Goal: Obtain resource: Obtain resource

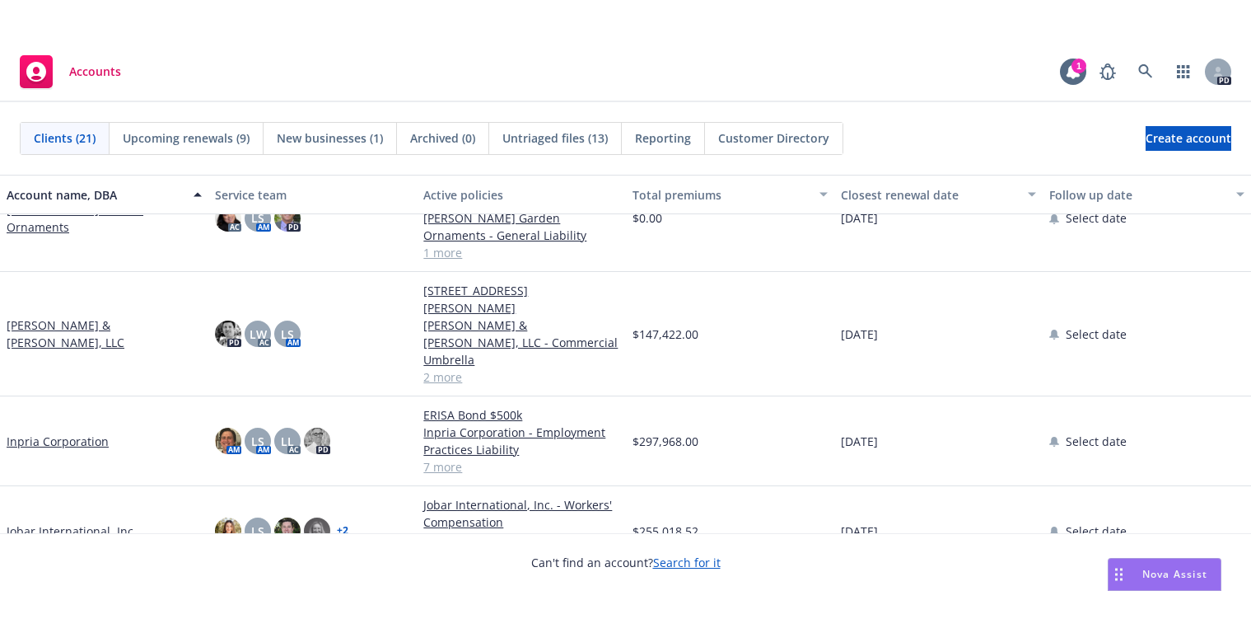
scroll to position [502, 0]
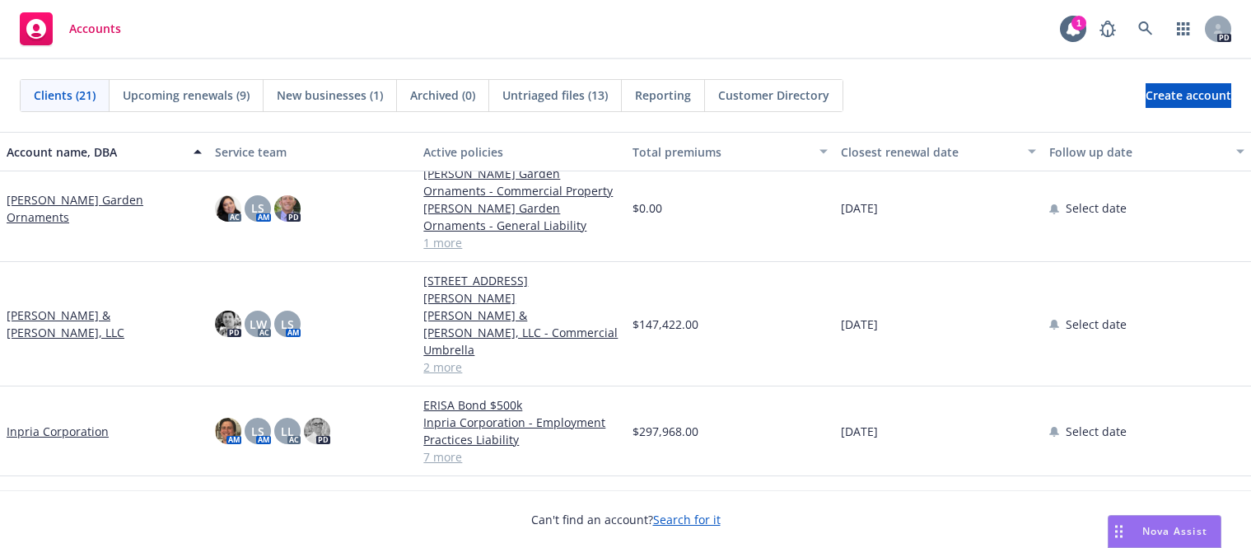
click at [65, 512] on link "Jobar International, Inc." at bounding box center [72, 520] width 130 height 17
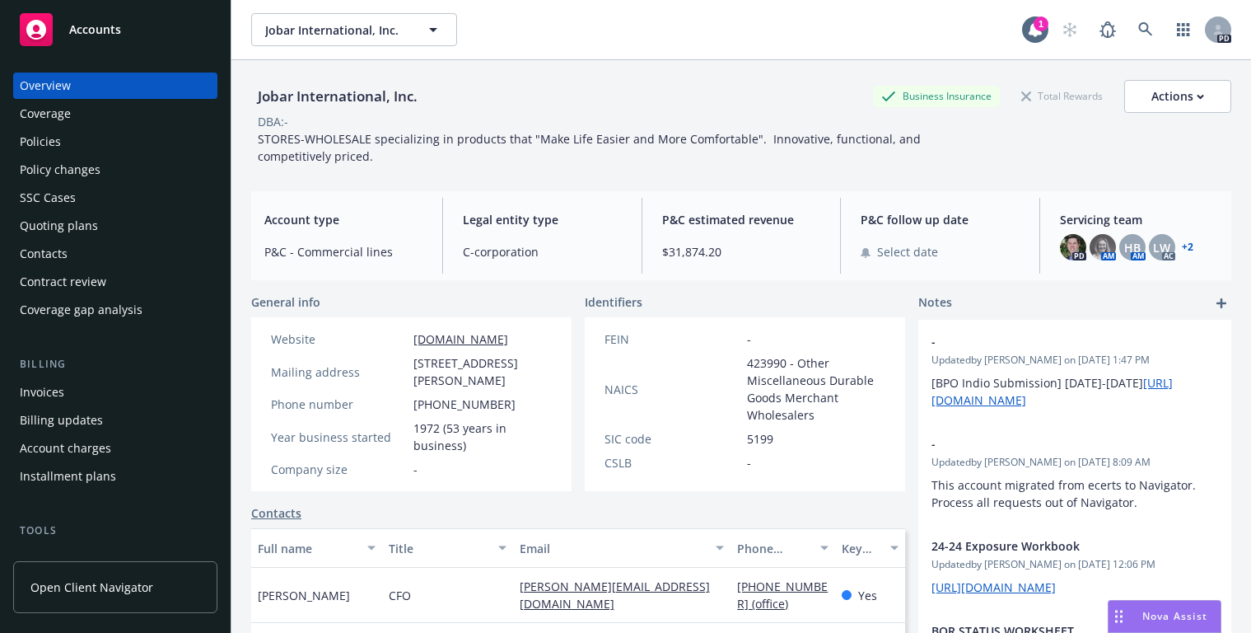
click at [37, 222] on div "Quoting plans" at bounding box center [59, 226] width 78 height 26
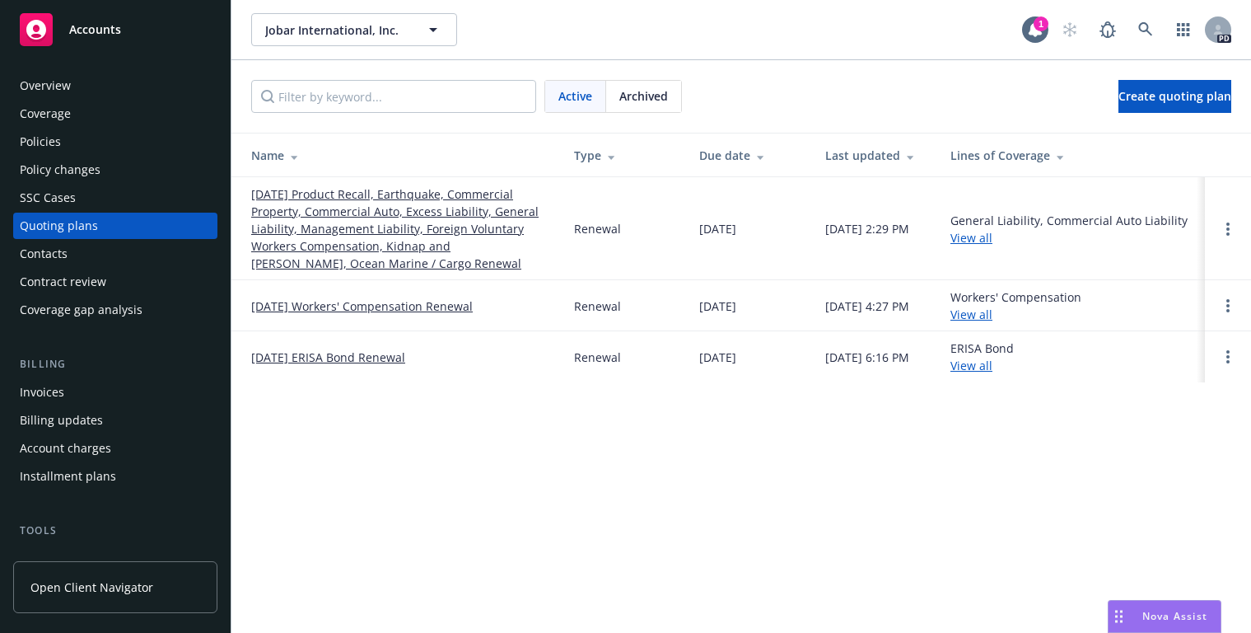
click at [643, 98] on span "Archived" at bounding box center [643, 95] width 49 height 17
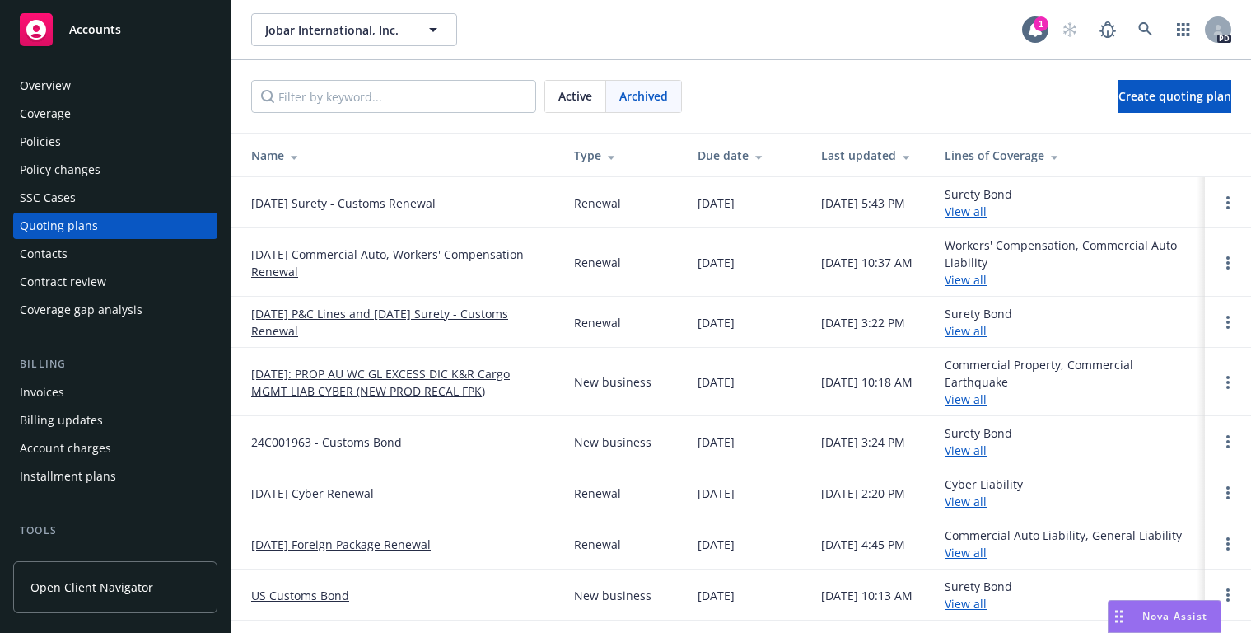
click at [312, 320] on link "8/25/2024 P&C Lines and 10/09/24 Surety - Customs Renewal" at bounding box center [399, 322] width 297 height 35
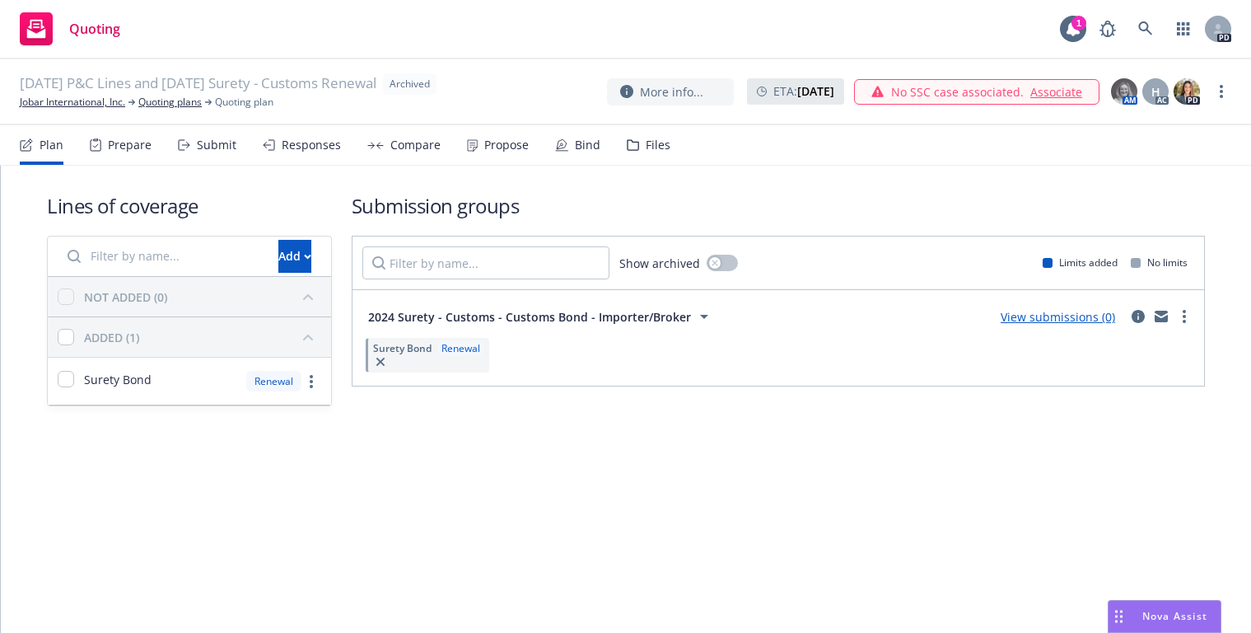
click at [430, 86] on span "Archived" at bounding box center [410, 84] width 40 height 15
click at [157, 100] on link "Quoting plans" at bounding box center [169, 102] width 63 height 15
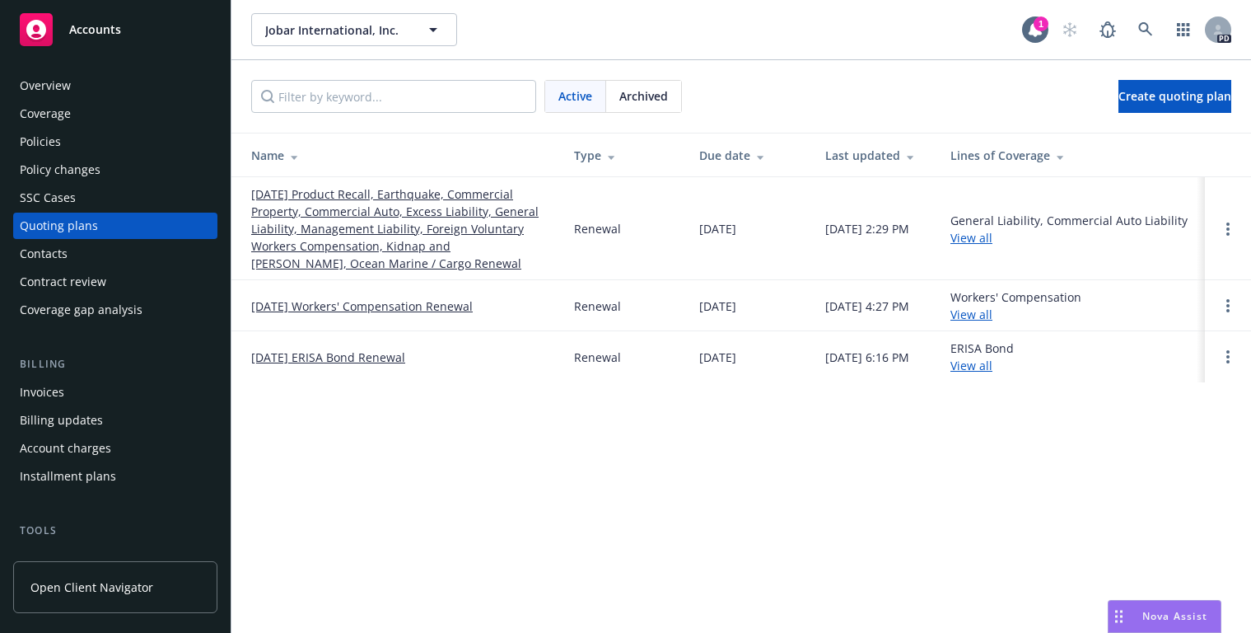
click at [276, 228] on link "[DATE] Product Recall, Earthquake, Commercial Property, Commercial Auto, Excess…" at bounding box center [399, 228] width 297 height 86
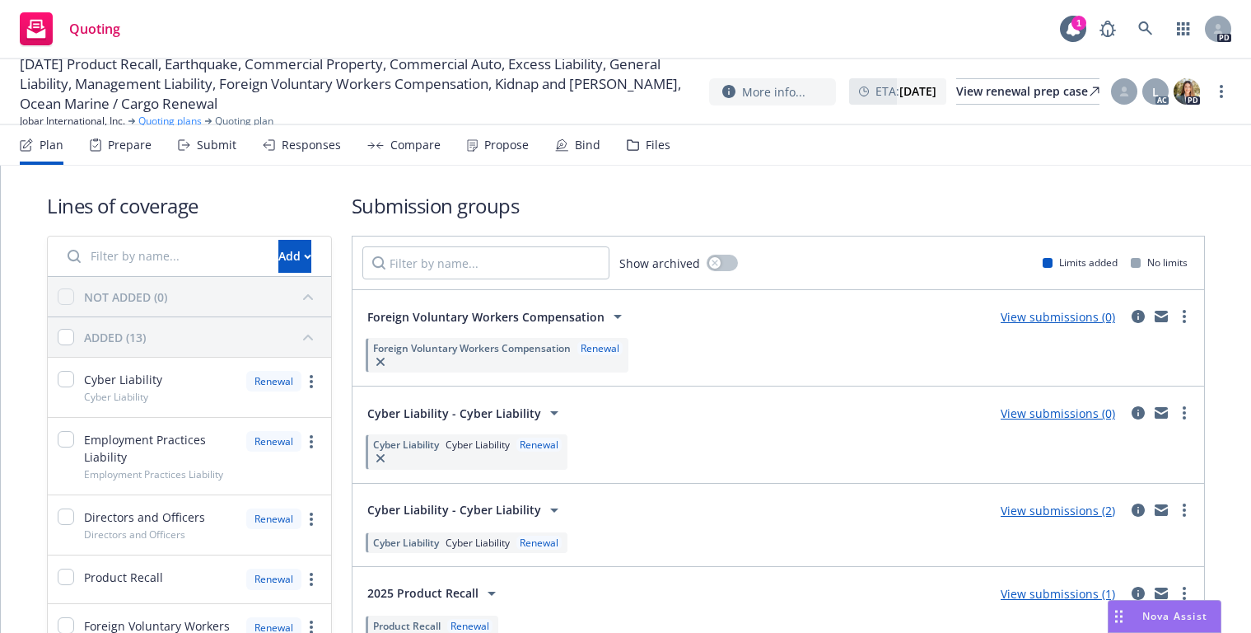
click at [166, 123] on link "Quoting plans" at bounding box center [169, 121] width 63 height 15
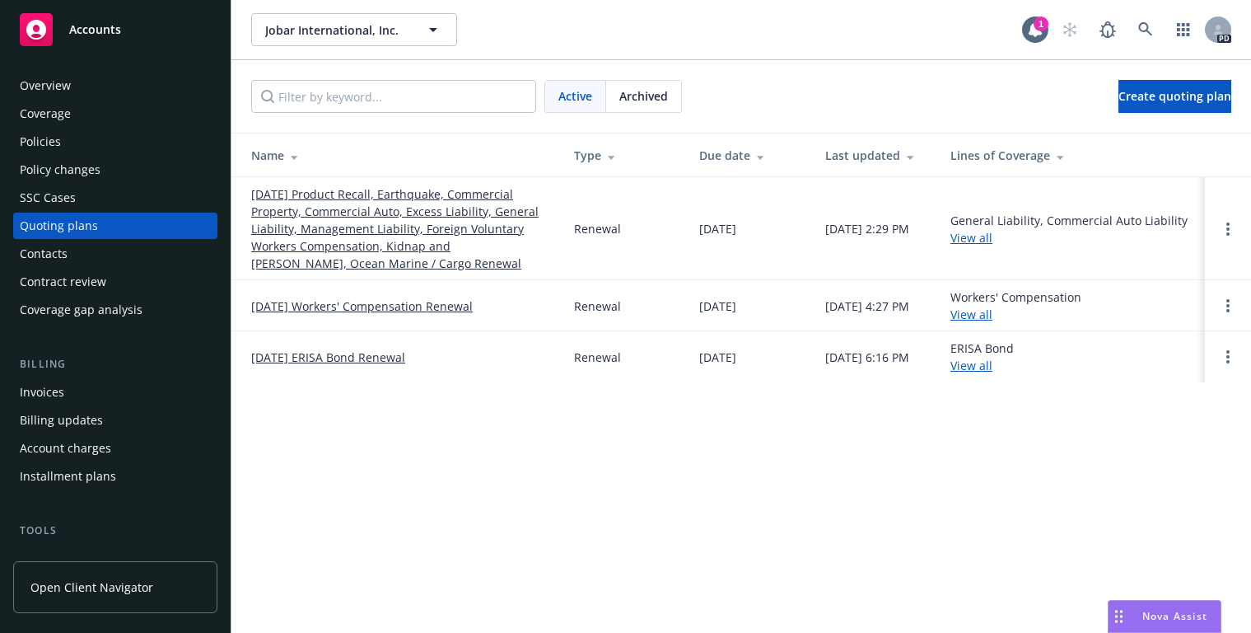
click at [643, 90] on span "Archived" at bounding box center [643, 95] width 49 height 17
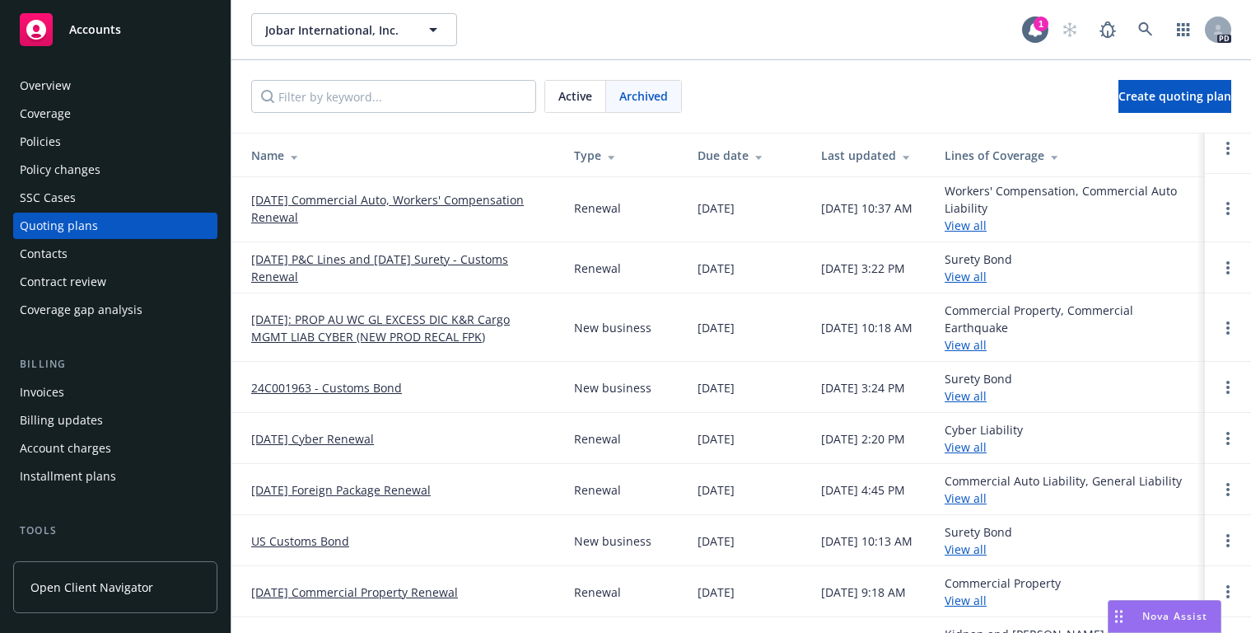
scroll to position [56, 0]
click at [297, 255] on link "8/25/2024 P&C Lines and 10/09/24 Surety - Customs Renewal" at bounding box center [399, 266] width 297 height 35
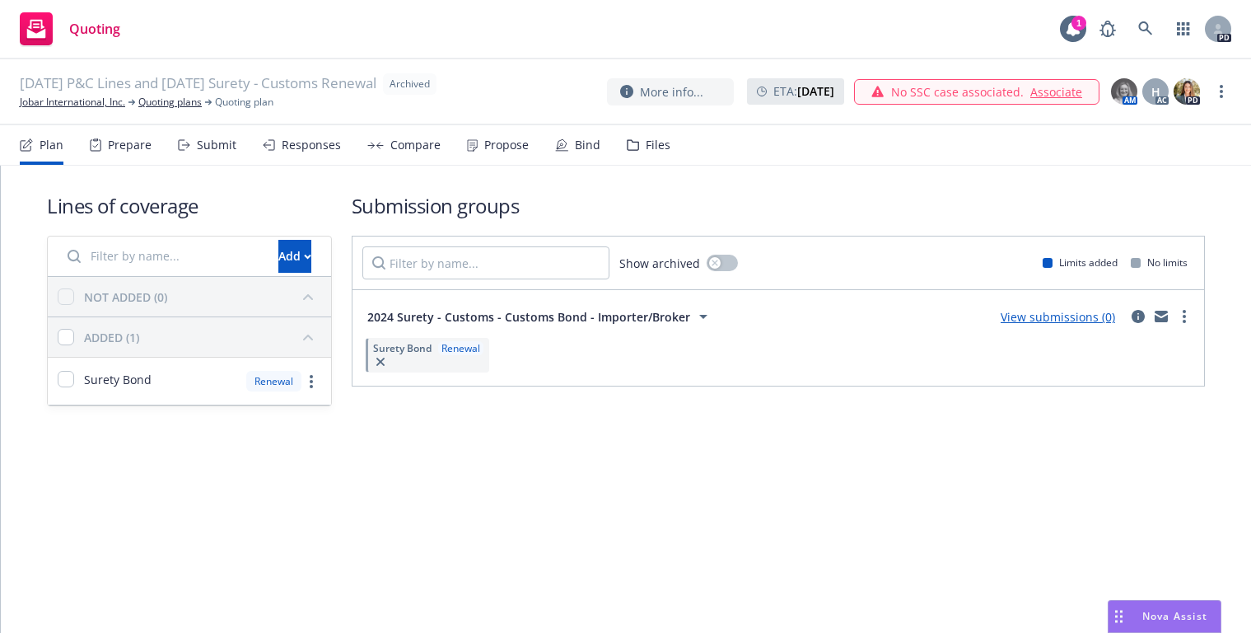
click at [646, 148] on div "Files" at bounding box center [658, 144] width 25 height 13
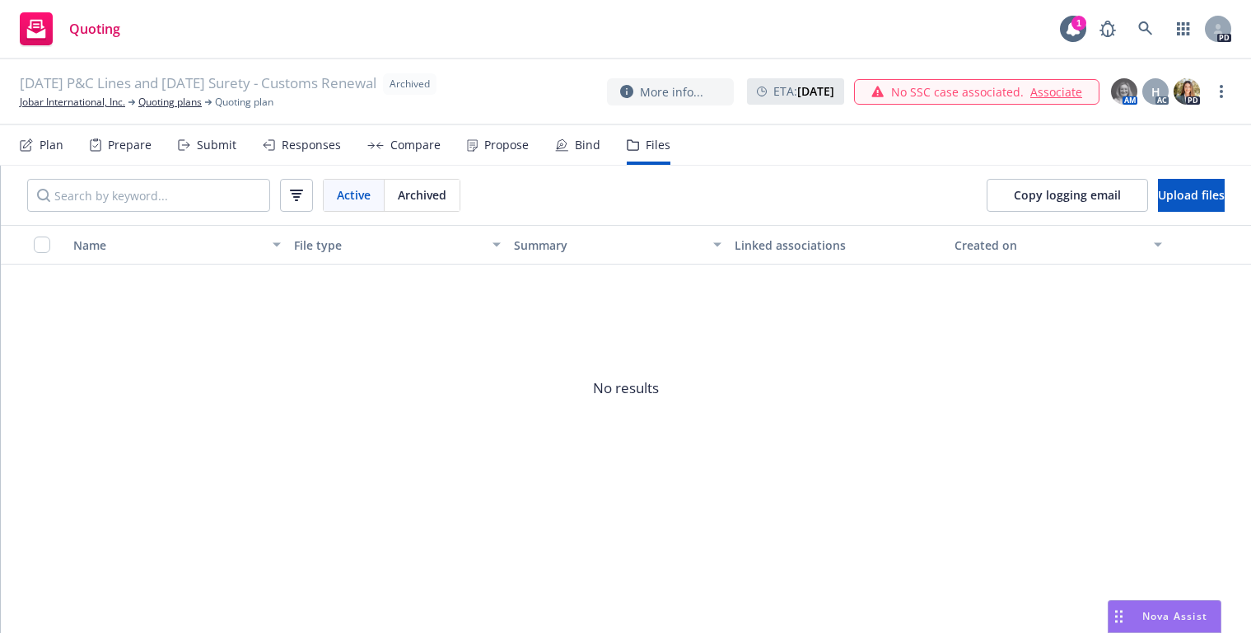
click at [408, 192] on span "Archived" at bounding box center [422, 194] width 49 height 17
click at [416, 194] on span "Archived" at bounding box center [422, 194] width 49 height 17
click at [69, 195] on input "Search by keyword..." at bounding box center [148, 195] width 243 height 33
type input "acord"
click at [164, 96] on link "Quoting plans" at bounding box center [169, 102] width 63 height 15
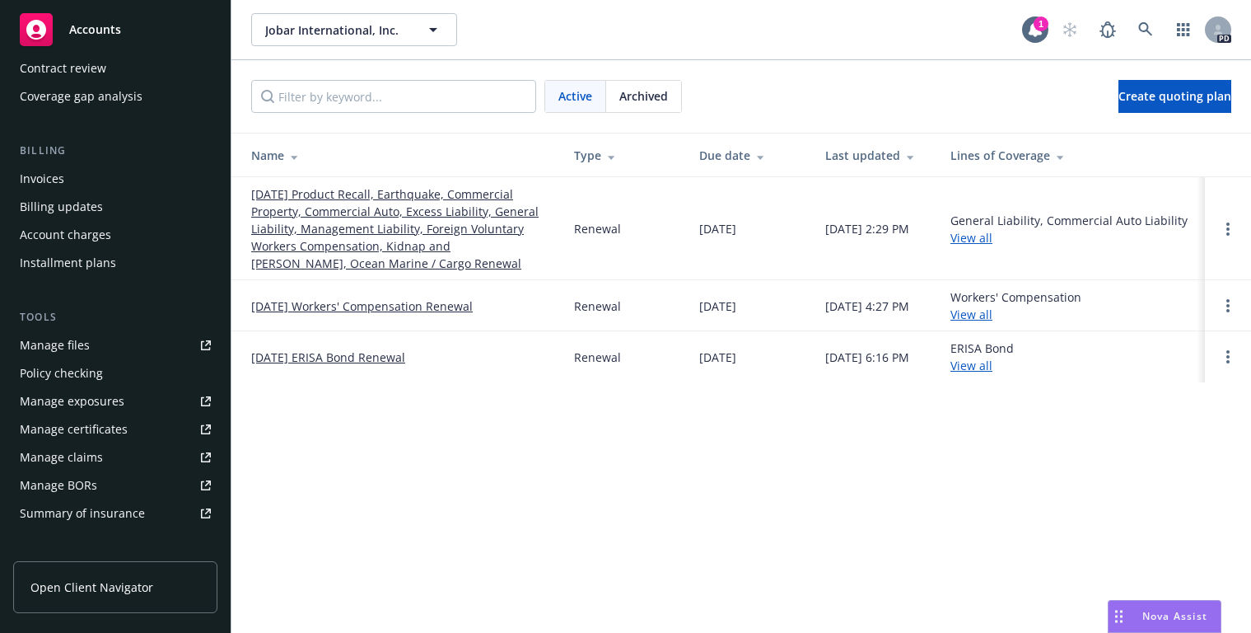
scroll to position [215, 0]
click at [51, 345] on div "Manage files" at bounding box center [55, 343] width 70 height 26
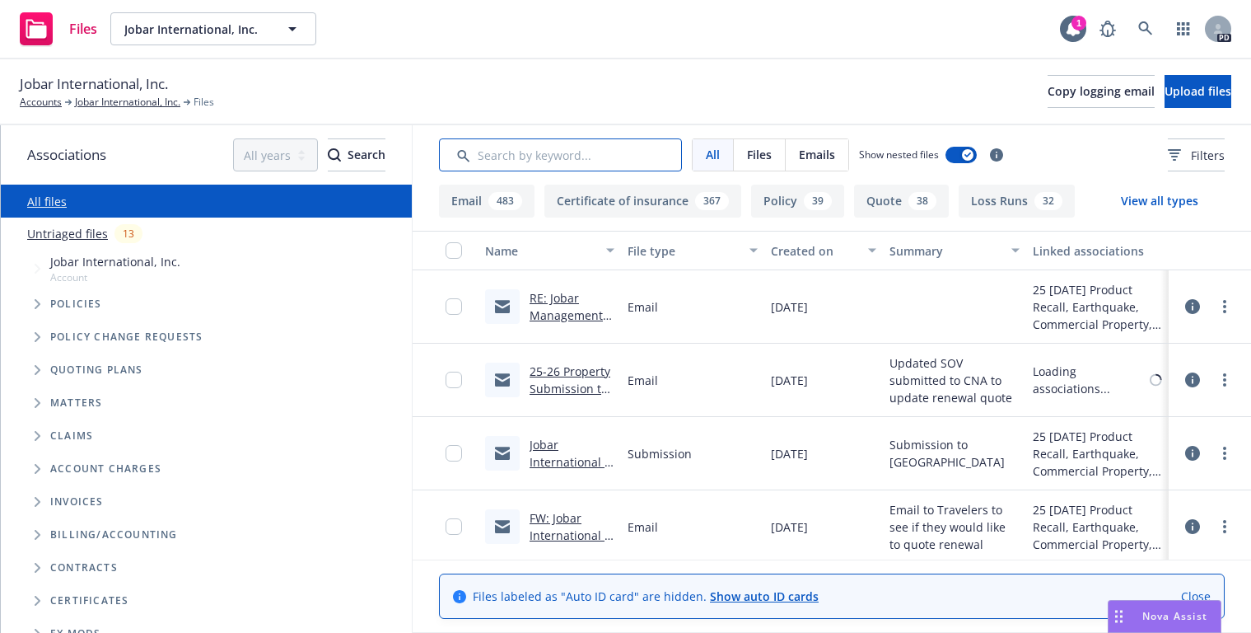
click at [522, 149] on input "Search by keyword..." at bounding box center [560, 154] width 243 height 33
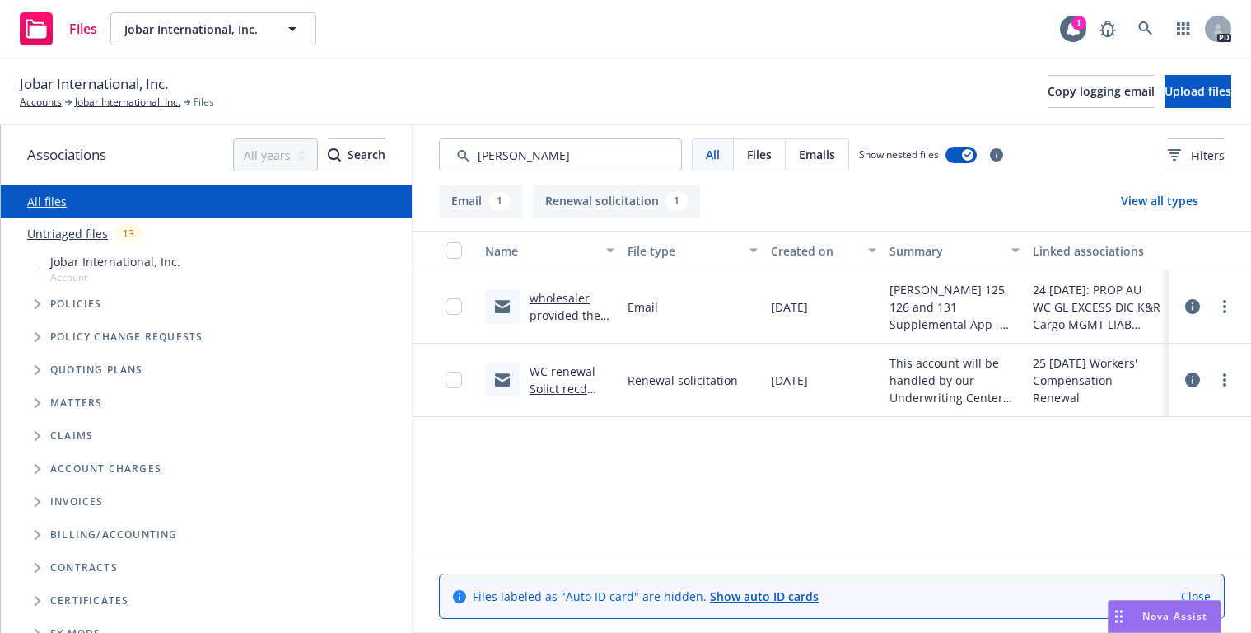
click at [547, 303] on link "wholesaler provided the info needed for the REnewal .msg" at bounding box center [568, 332] width 77 height 85
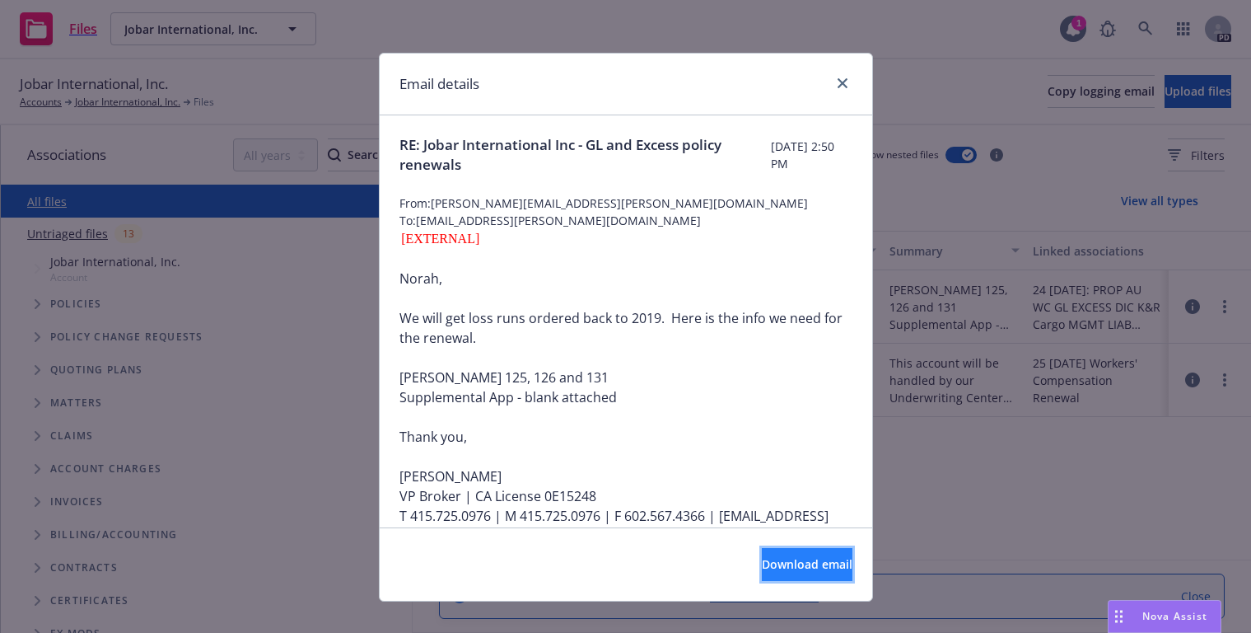
click at [770, 562] on span "Download email" at bounding box center [807, 564] width 91 height 16
click at [839, 83] on icon "close" at bounding box center [843, 83] width 10 height 10
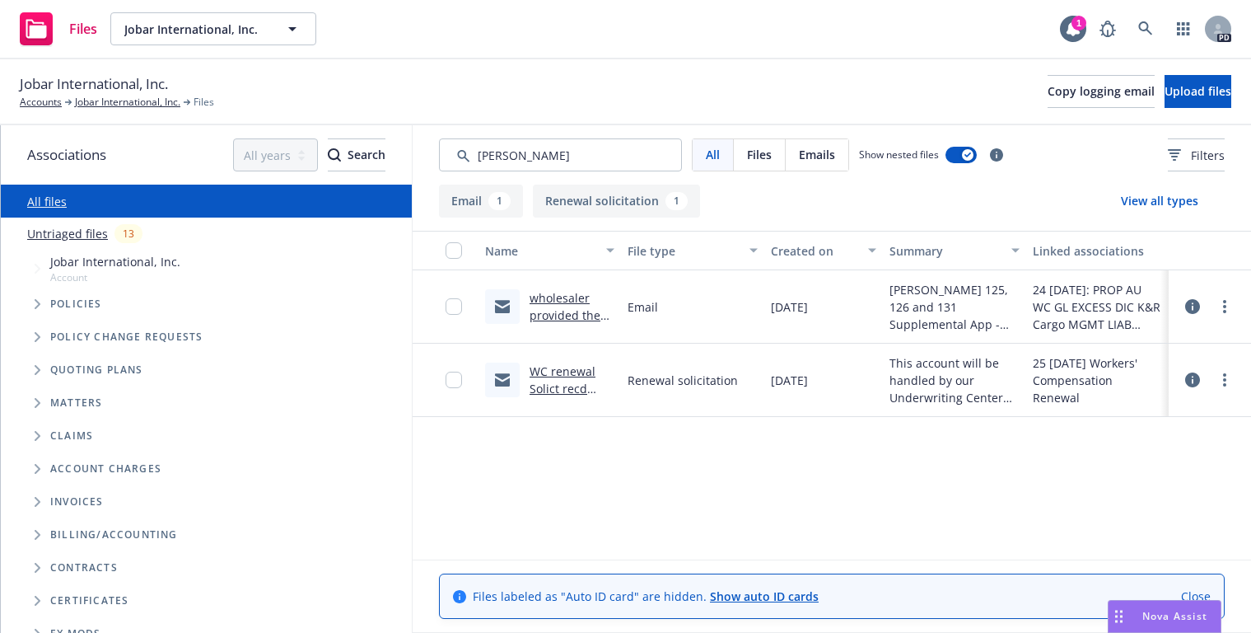
click at [540, 314] on link "wholesaler provided the info needed for the REnewal .msg" at bounding box center [568, 332] width 77 height 85
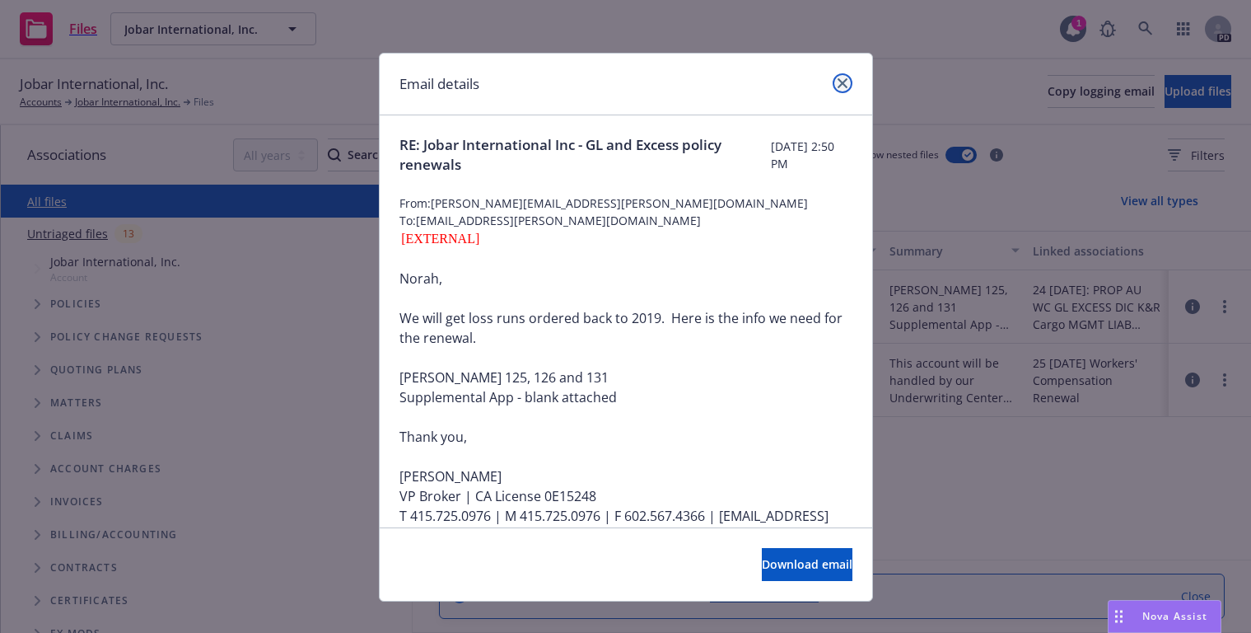
click at [838, 82] on icon "close" at bounding box center [843, 83] width 10 height 10
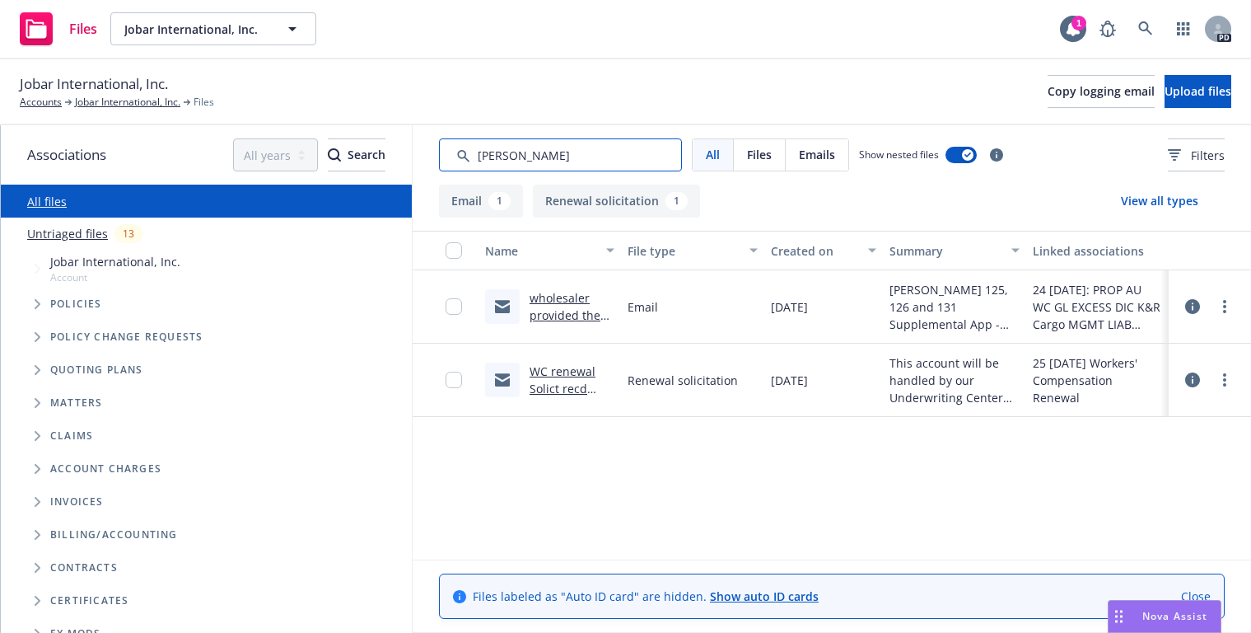
click at [531, 160] on input "Search by keyword..." at bounding box center [560, 154] width 243 height 33
drag, startPoint x: 533, startPoint y: 157, endPoint x: 451, endPoint y: 158, distance: 82.4
click at [451, 158] on input "Search by keyword..." at bounding box center [560, 154] width 243 height 33
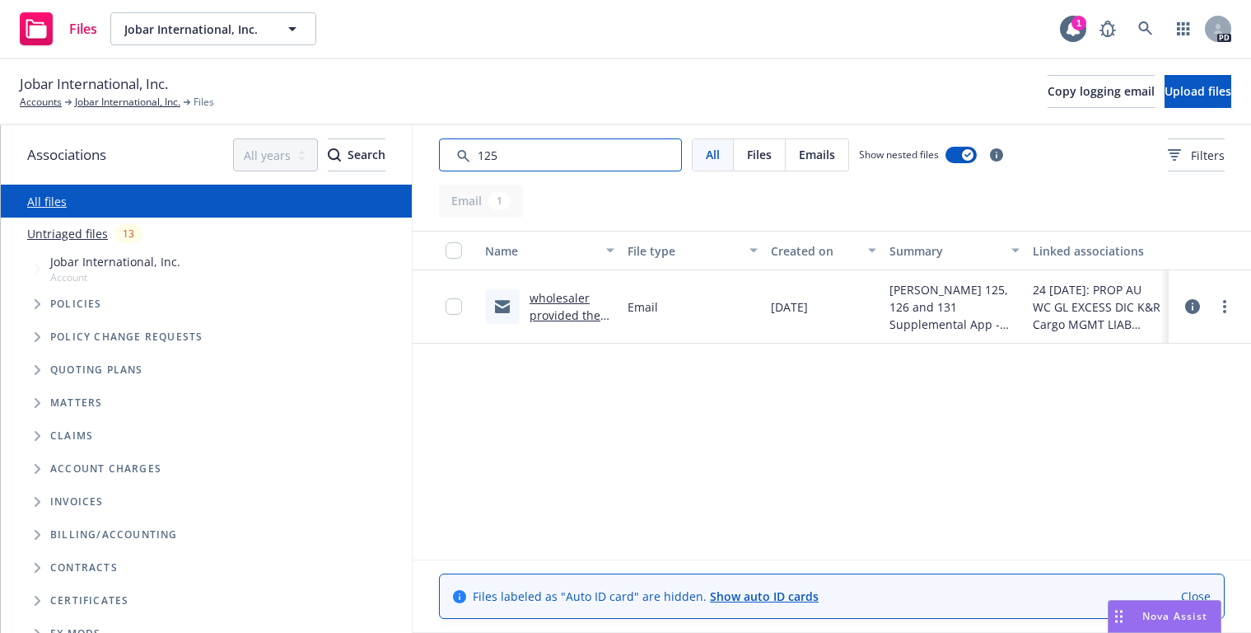
click at [522, 152] on input "Search by keyword..." at bounding box center [560, 154] width 243 height 33
type input "1"
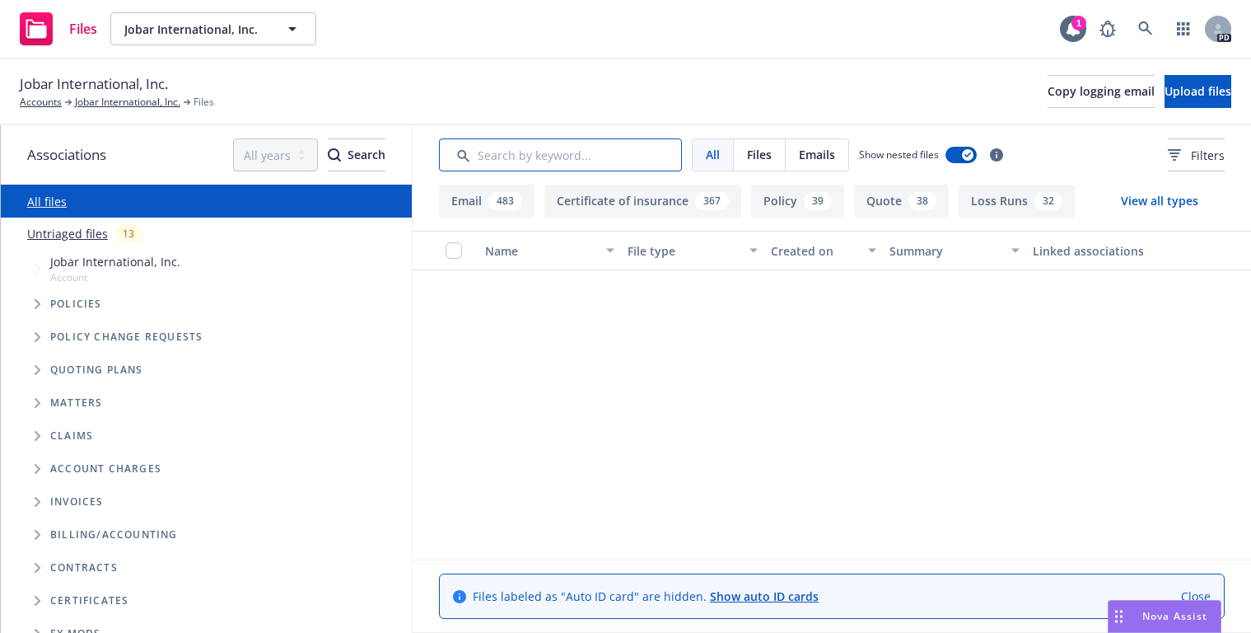
scroll to position [28707, 0]
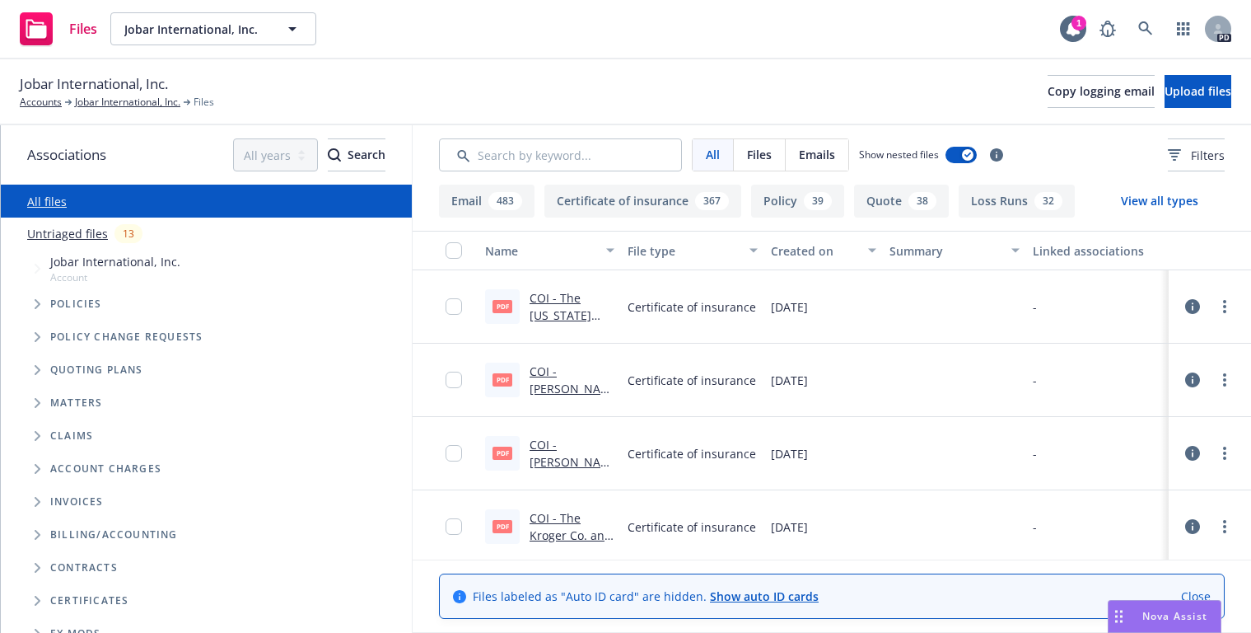
click at [40, 369] on icon "Tree Example" at bounding box center [38, 370] width 6 height 10
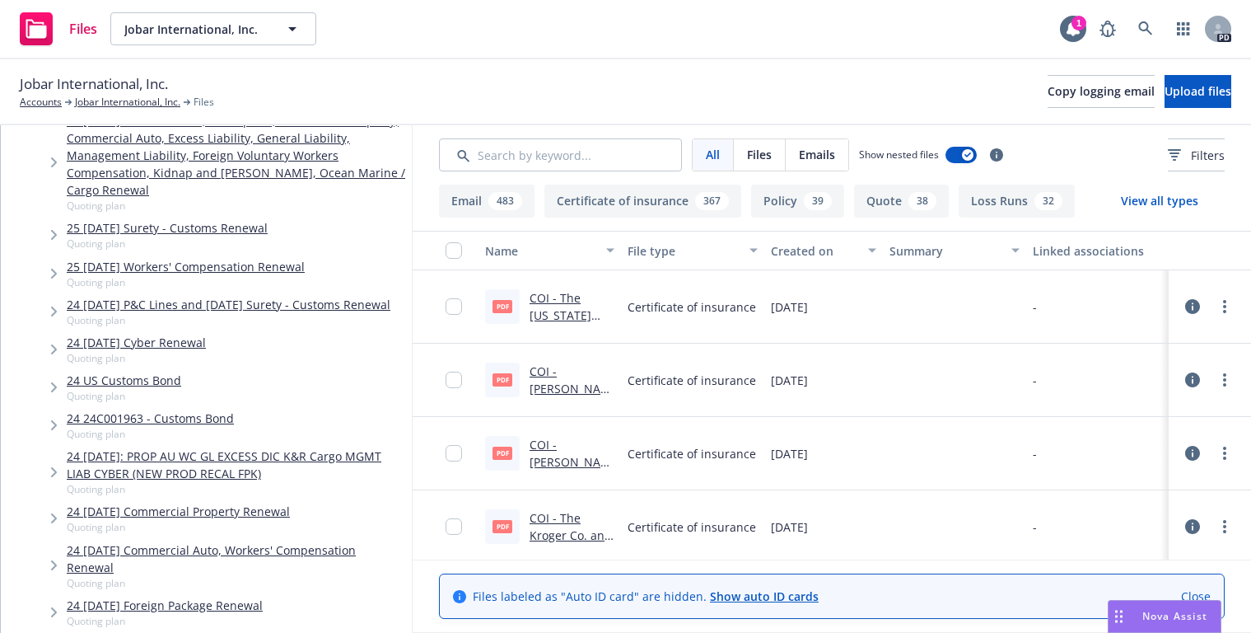
scroll to position [325, 0]
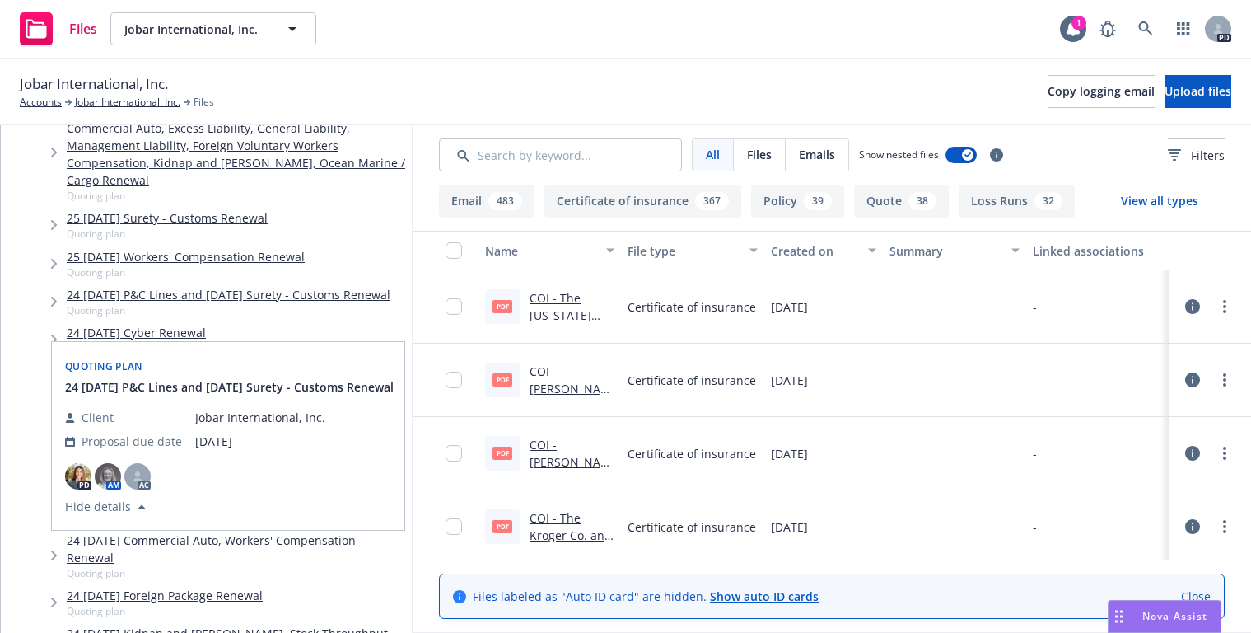
click at [80, 297] on link "24 8/25/2024 P&C Lines and 10/09/24 Surety - Customs Renewal" at bounding box center [229, 294] width 324 height 17
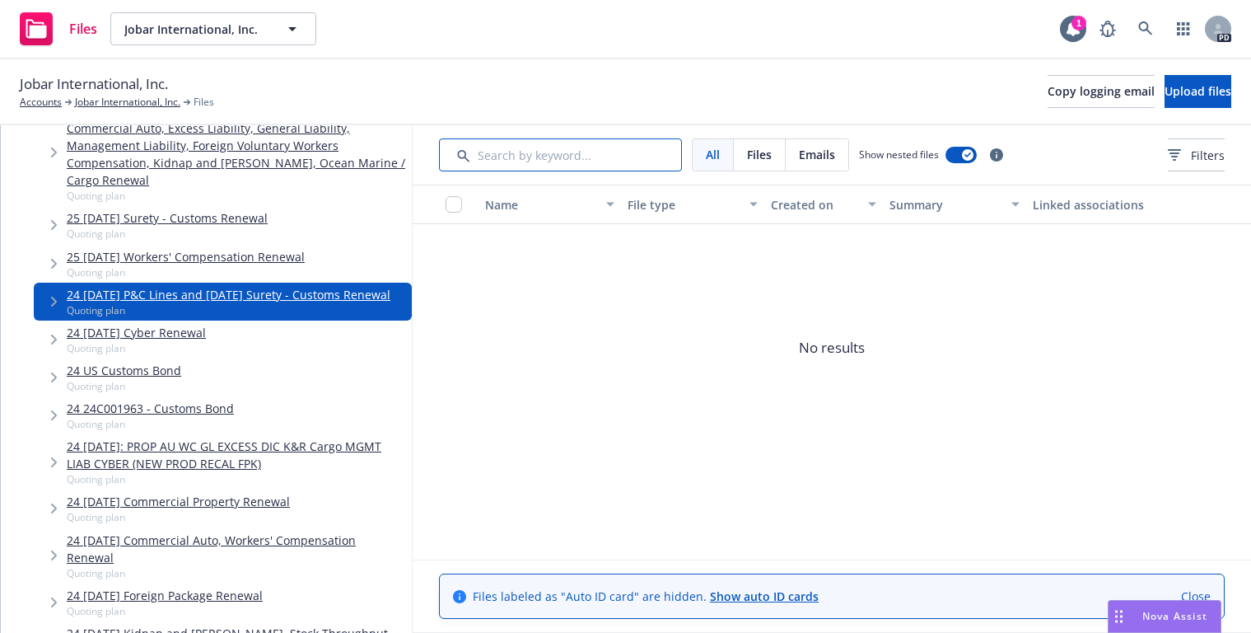
click at [542, 161] on input "Search by keyword..." at bounding box center [560, 154] width 243 height 33
click at [538, 154] on input "Search by keyword..." at bounding box center [560, 154] width 243 height 33
type input "125"
click at [823, 157] on span "Emails" at bounding box center [817, 154] width 36 height 17
click at [755, 156] on span "Files" at bounding box center [759, 154] width 25 height 17
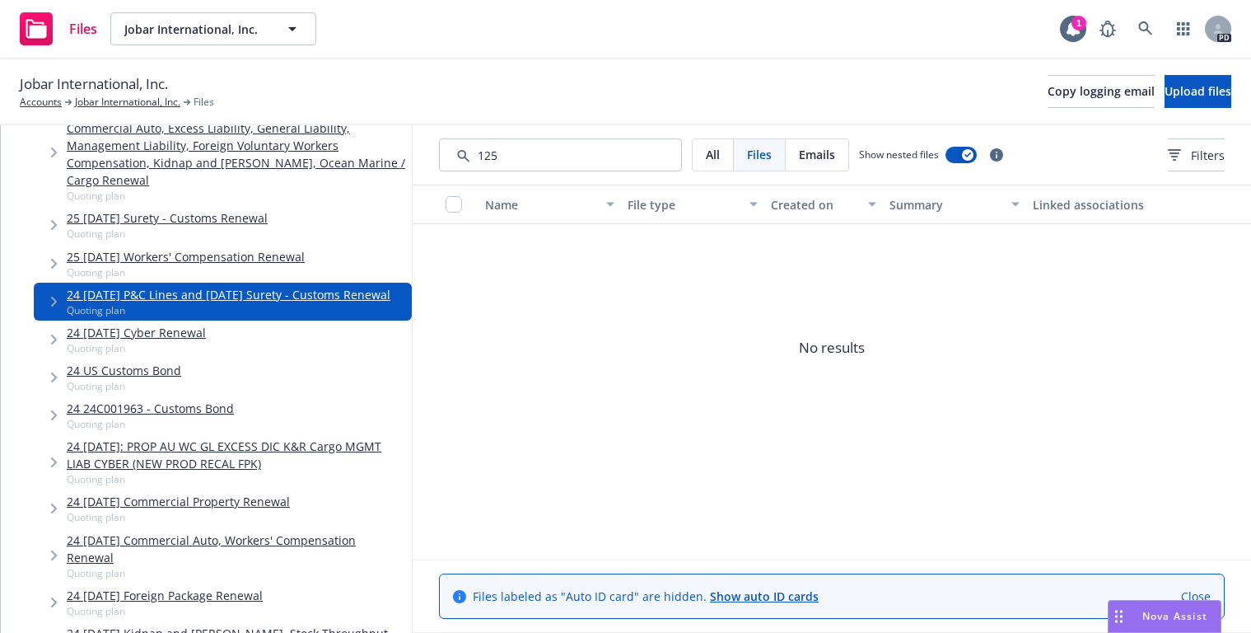
click at [714, 157] on span "All" at bounding box center [713, 154] width 14 height 17
click at [502, 161] on input "Search by keyword..." at bounding box center [560, 154] width 243 height 33
drag, startPoint x: 509, startPoint y: 156, endPoint x: 461, endPoint y: 152, distance: 47.9
click at [461, 152] on input "Search by keyword..." at bounding box center [560, 154] width 243 height 33
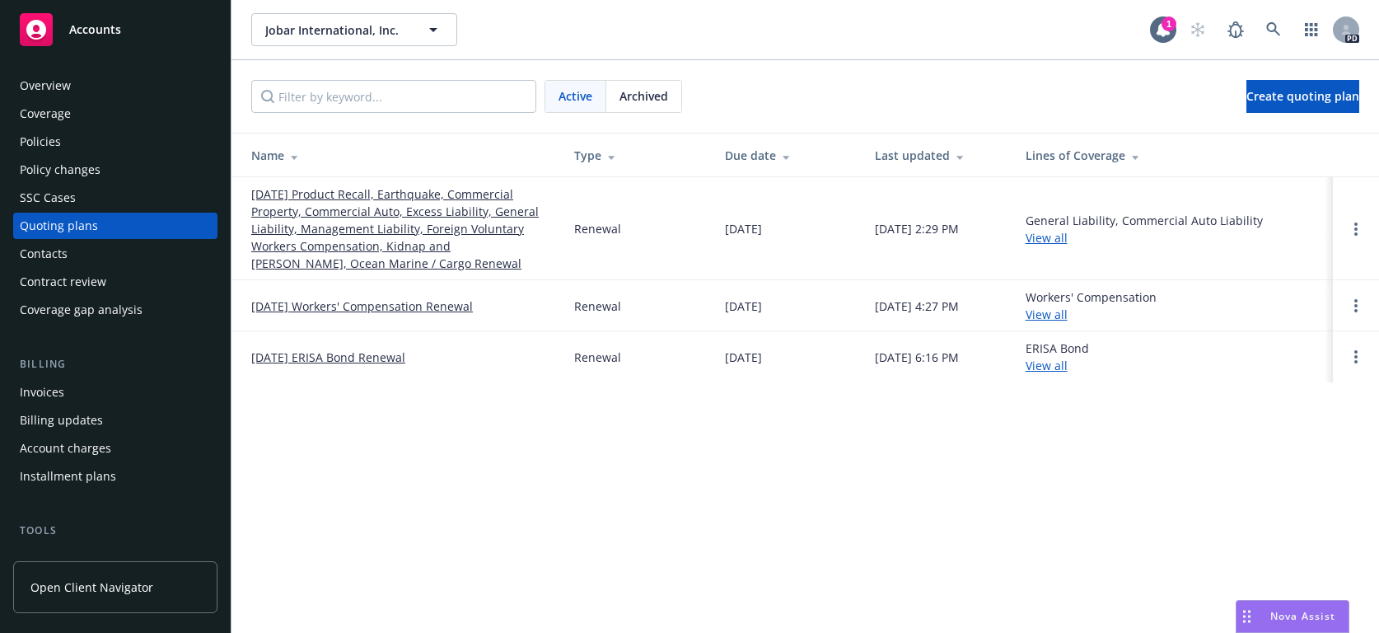
scroll to position [215, 0]
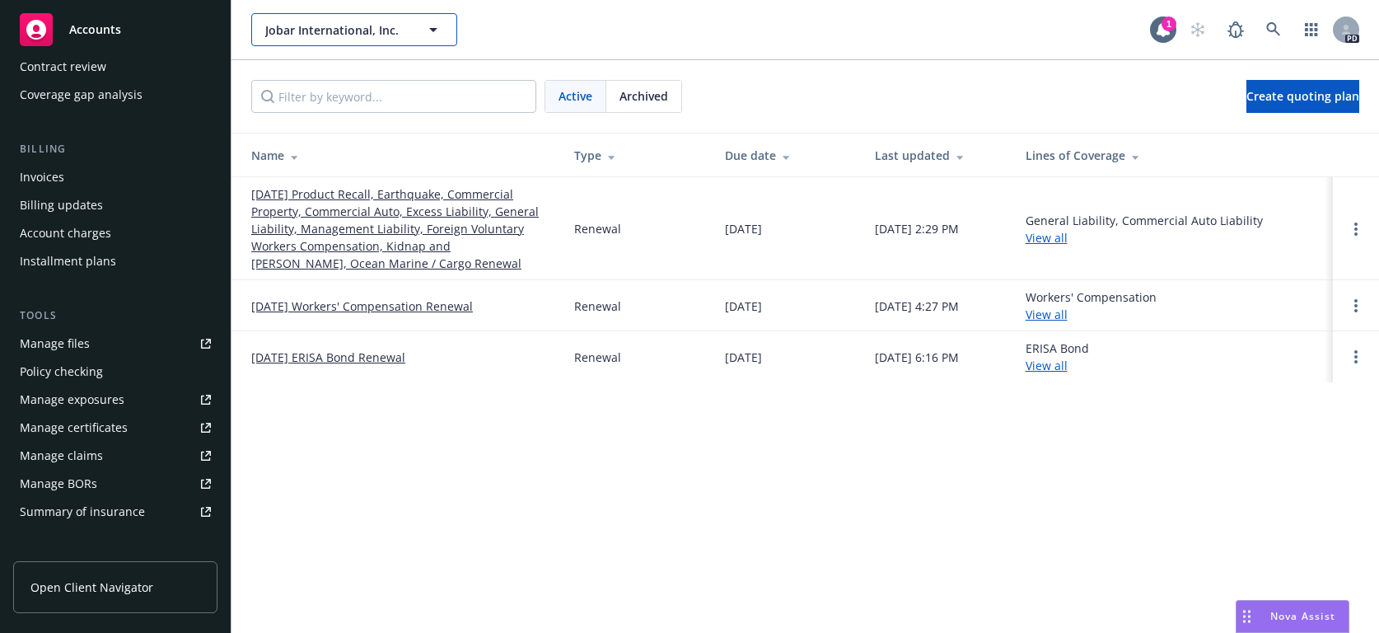
click at [436, 27] on icon "button" at bounding box center [433, 30] width 20 height 20
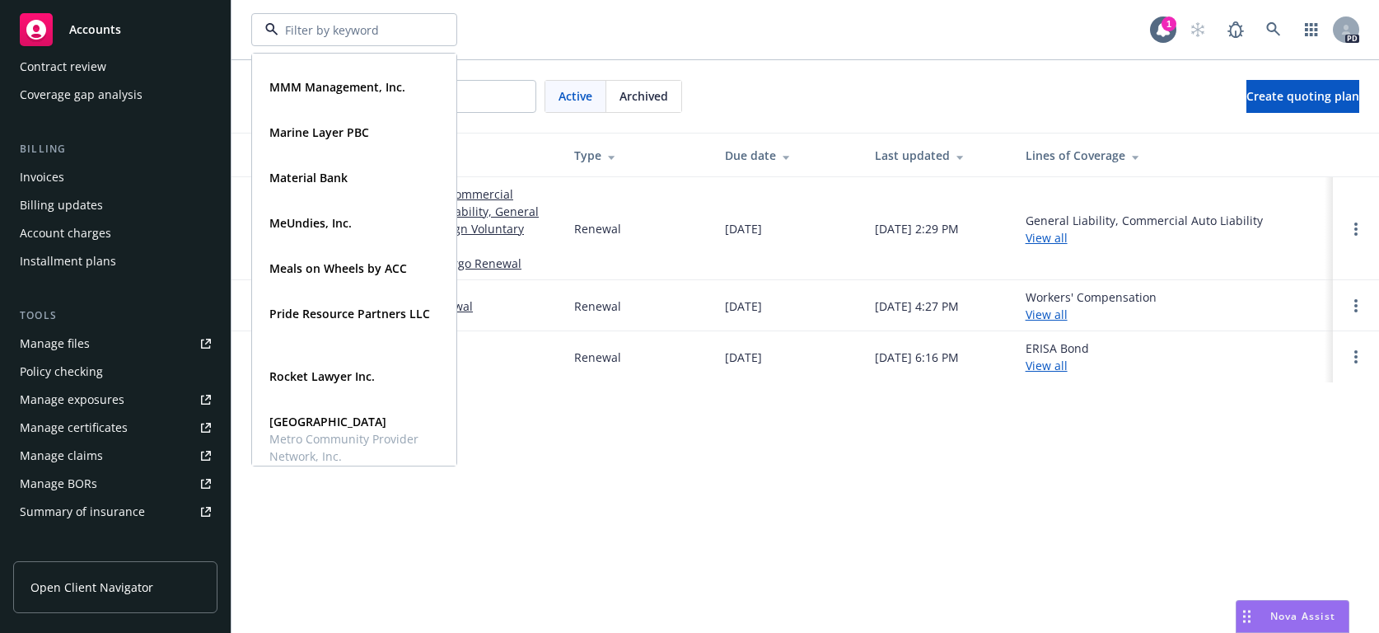
scroll to position [685, 0]
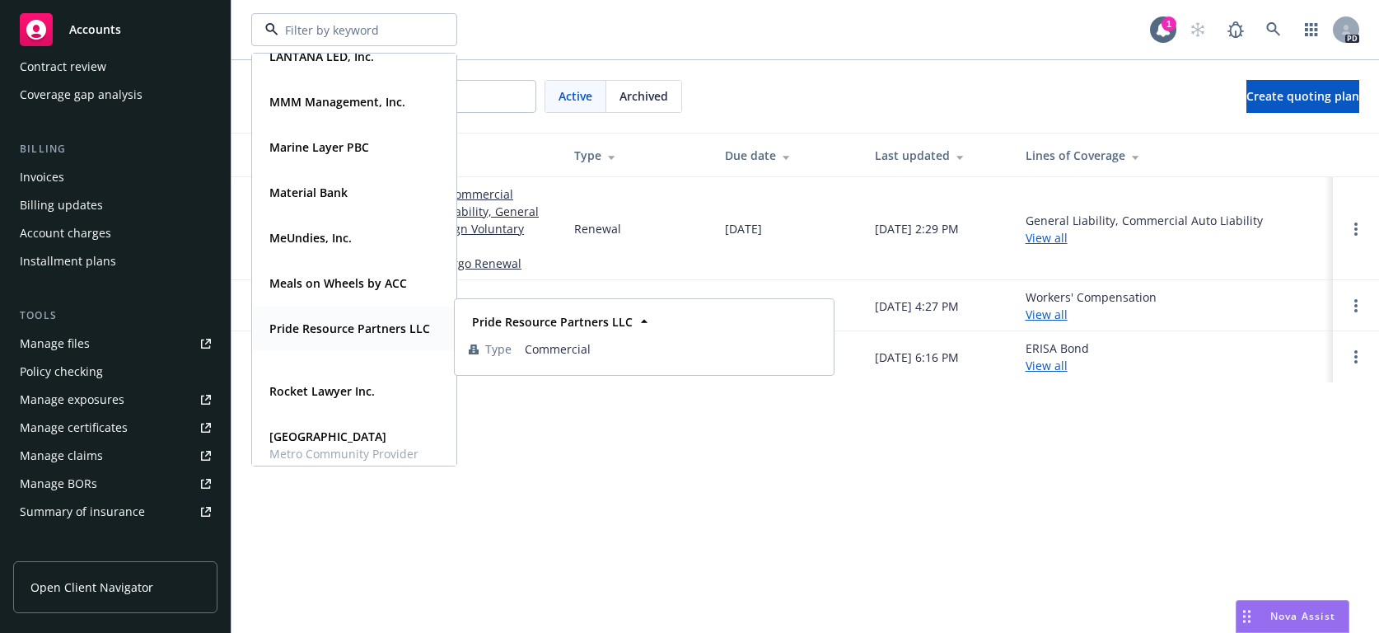
click at [293, 329] on strong "Pride Resource Partners LLC" at bounding box center [349, 328] width 161 height 16
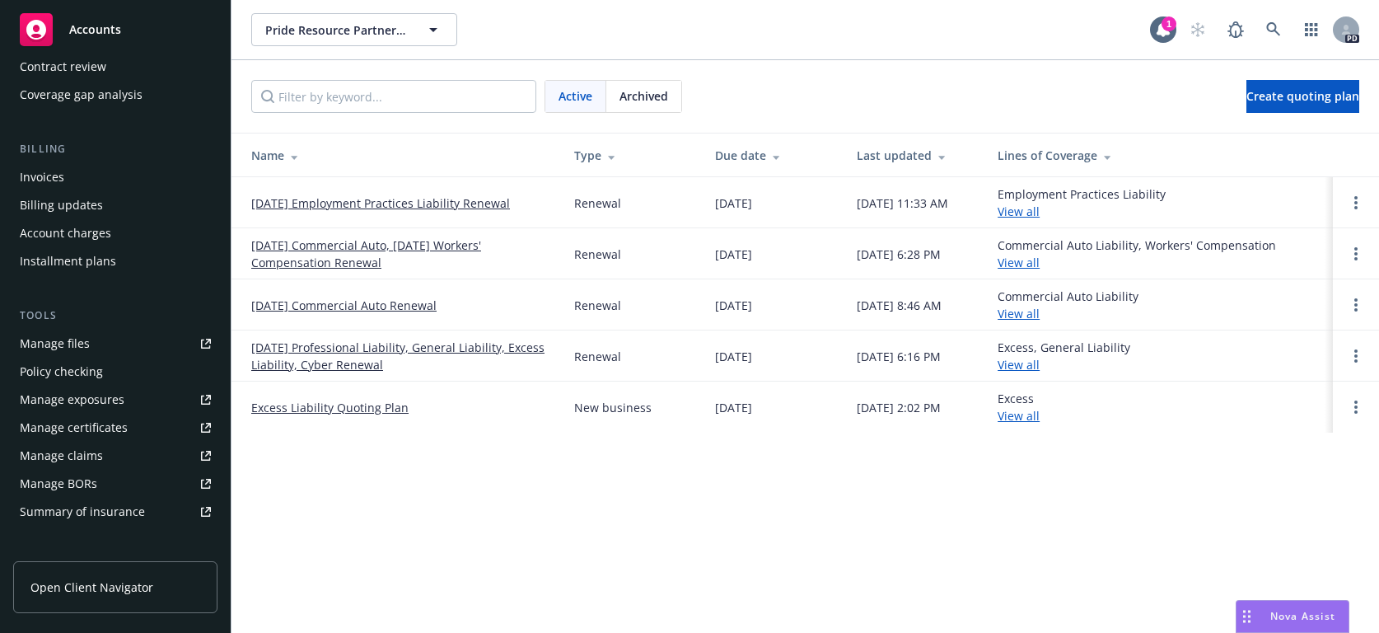
click at [315, 203] on link "08/28/25 Employment Practices Liability Renewal" at bounding box center [380, 202] width 259 height 17
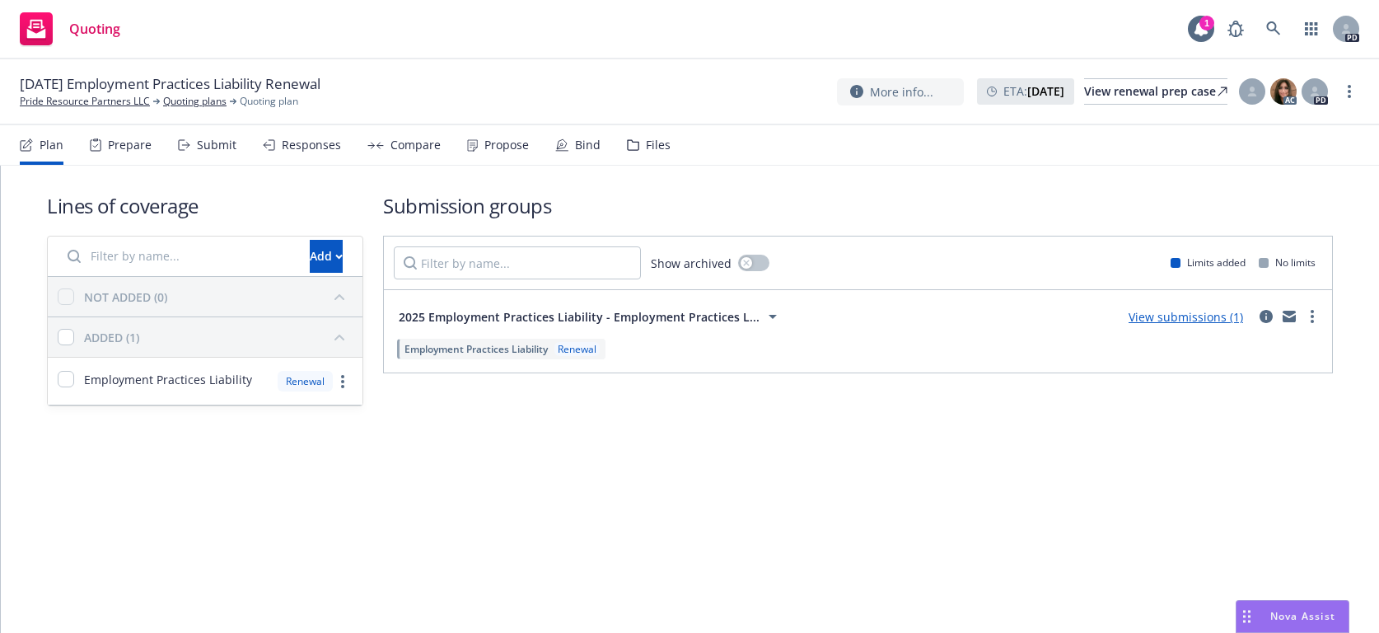
click at [689, 187] on div "Lines of coverage Add NOT ADDED (0) ADDED (1) Employment Practices Liability Re…" at bounding box center [690, 299] width 1286 height 267
click at [204, 173] on div "Lines of coverage Add NOT ADDED (0) ADDED (1) Employment Practices Liability Re…" at bounding box center [690, 299] width 1286 height 267
click at [115, 104] on link "Pride Resource Partners LLC" at bounding box center [85, 101] width 130 height 15
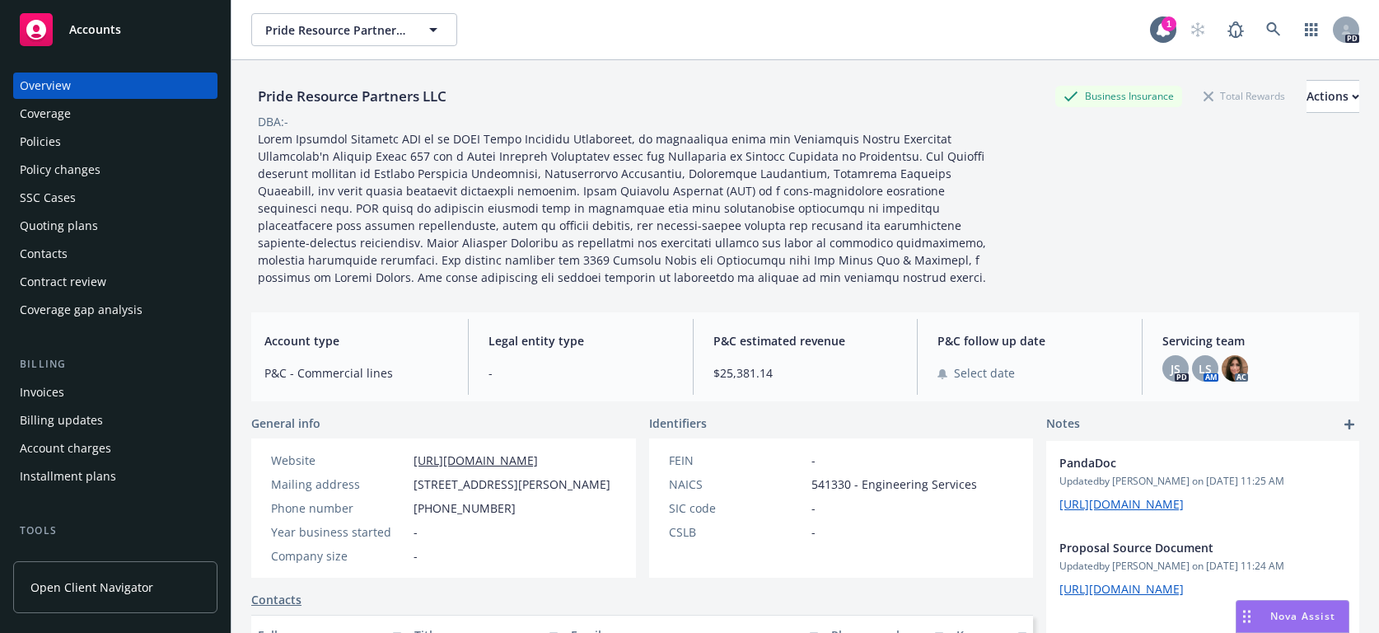
click at [32, 146] on div "Policies" at bounding box center [40, 142] width 41 height 26
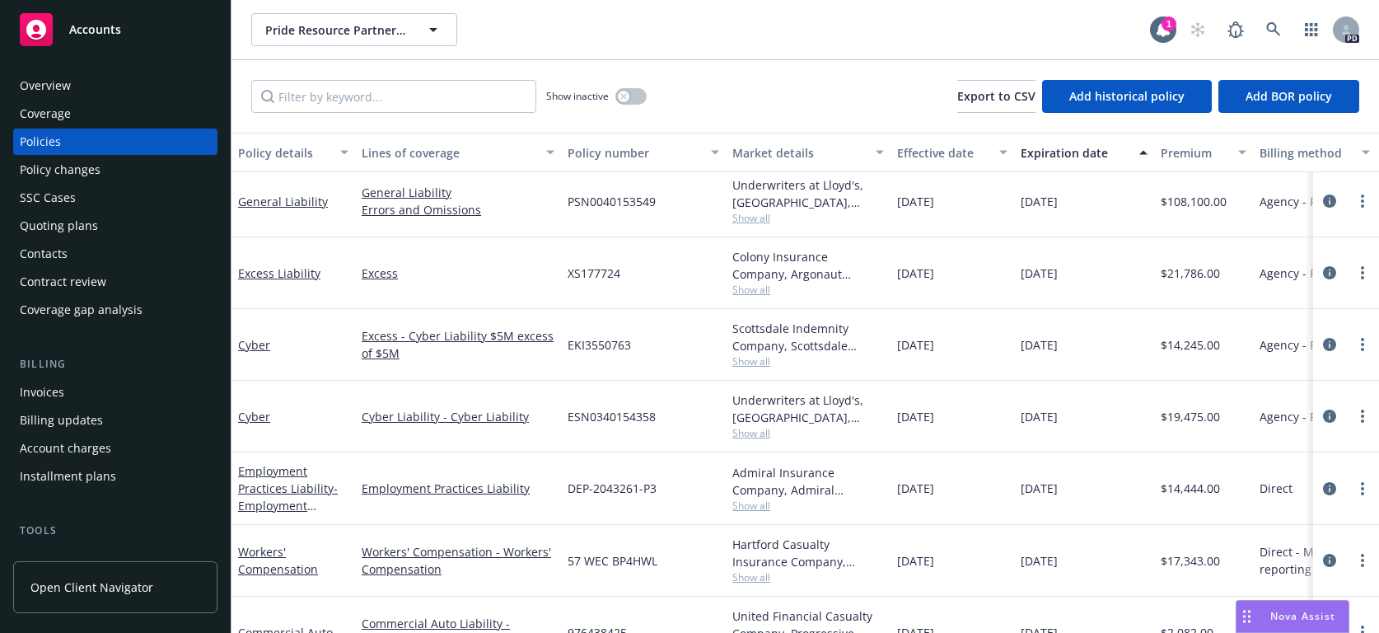
scroll to position [126, 0]
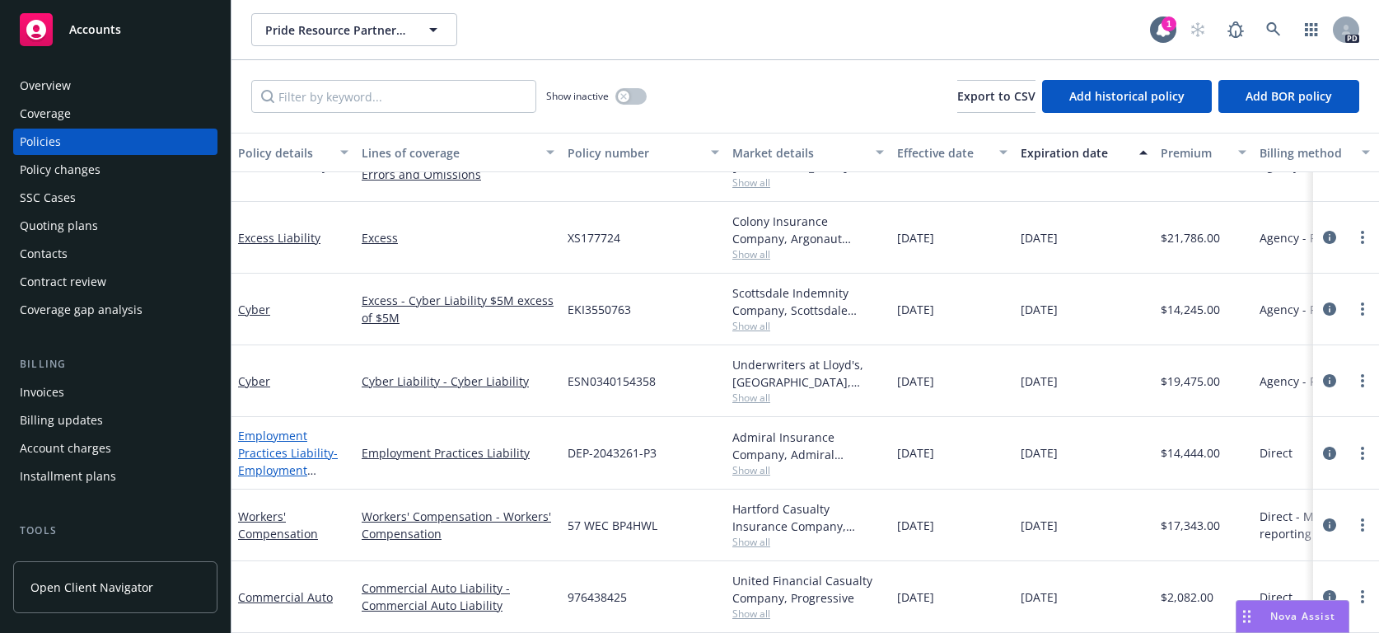
click at [269, 428] on link "Employment Practices Liability - Employment Practices Liability" at bounding box center [288, 462] width 100 height 68
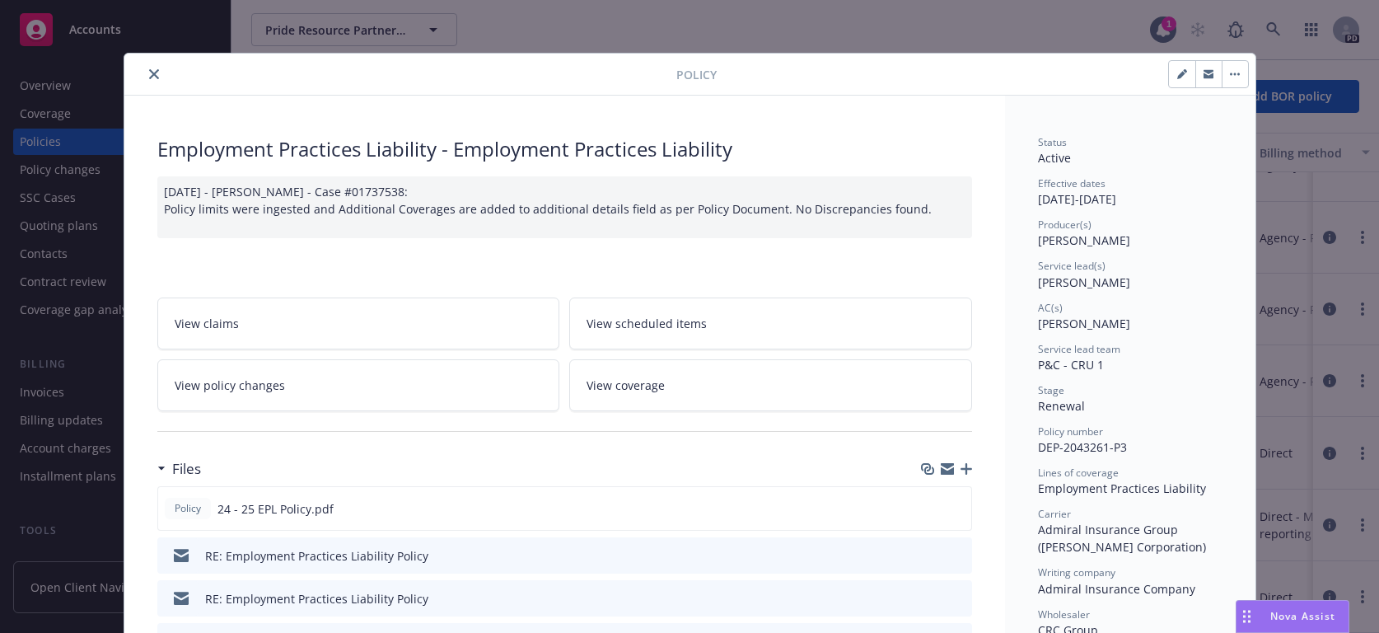
click at [149, 71] on icon "close" at bounding box center [154, 74] width 10 height 10
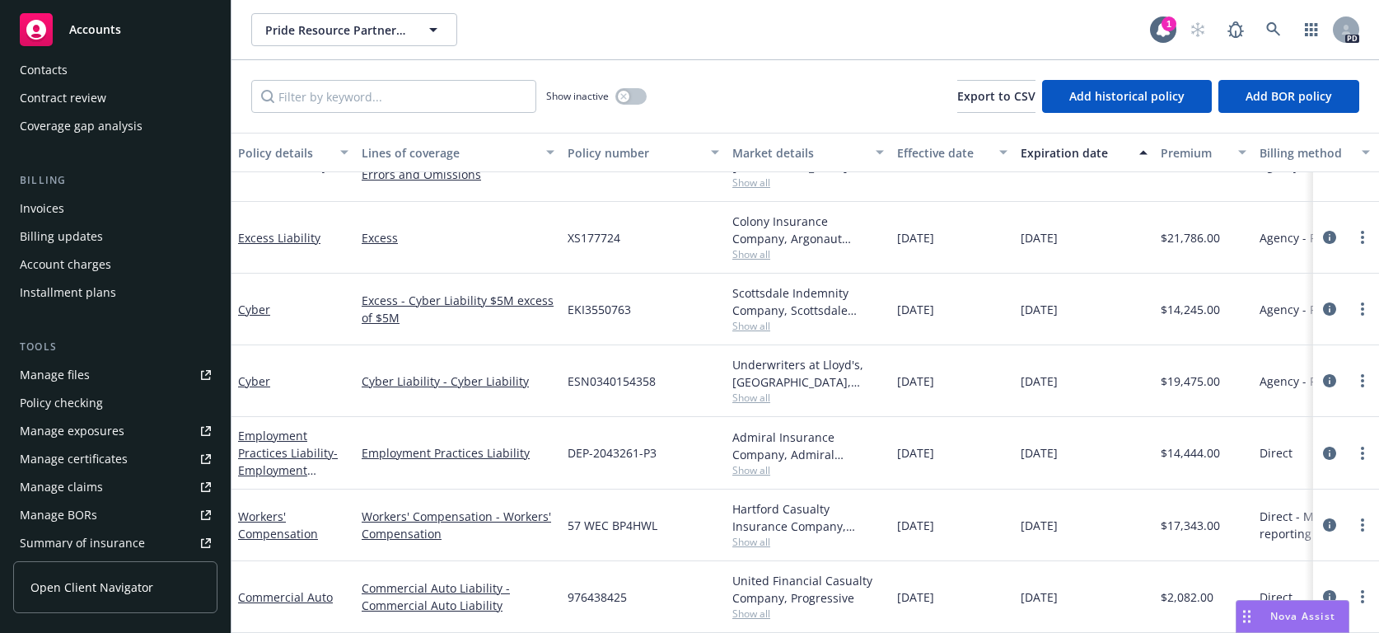
scroll to position [186, 0]
click at [53, 371] on div "Manage files" at bounding box center [55, 372] width 70 height 26
